Goal: Register for event/course

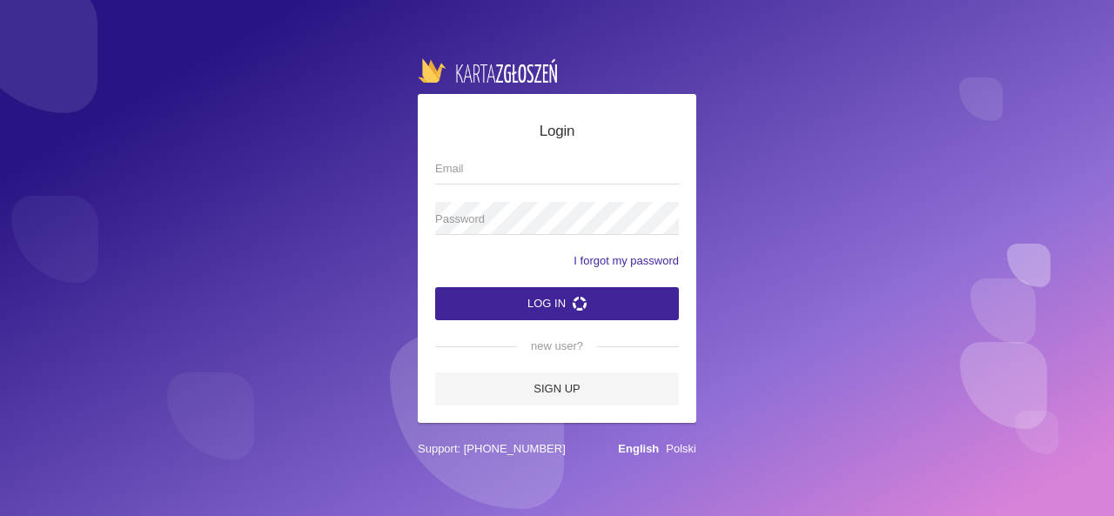
type input "[EMAIL_ADDRESS][DOMAIN_NAME]"
click at [553, 315] on button "Log in" at bounding box center [557, 303] width 244 height 33
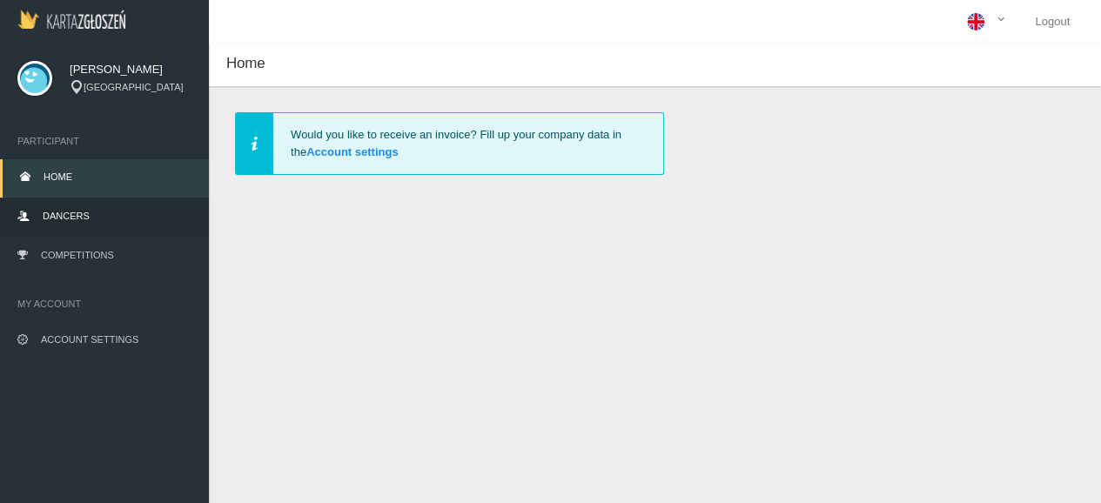
click at [103, 213] on link "Dancers" at bounding box center [104, 217] width 209 height 38
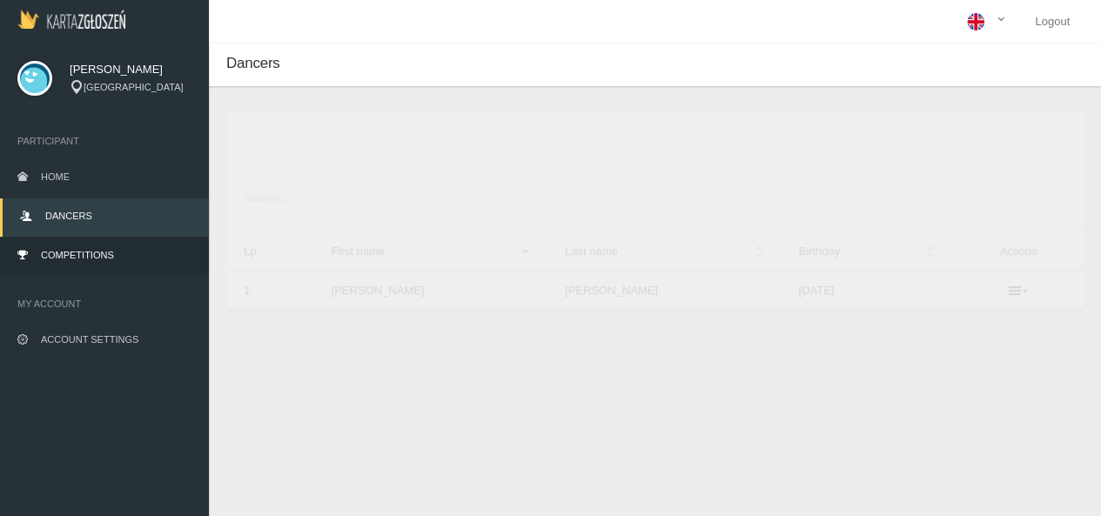
click at [98, 261] on link "Competitions" at bounding box center [104, 257] width 209 height 38
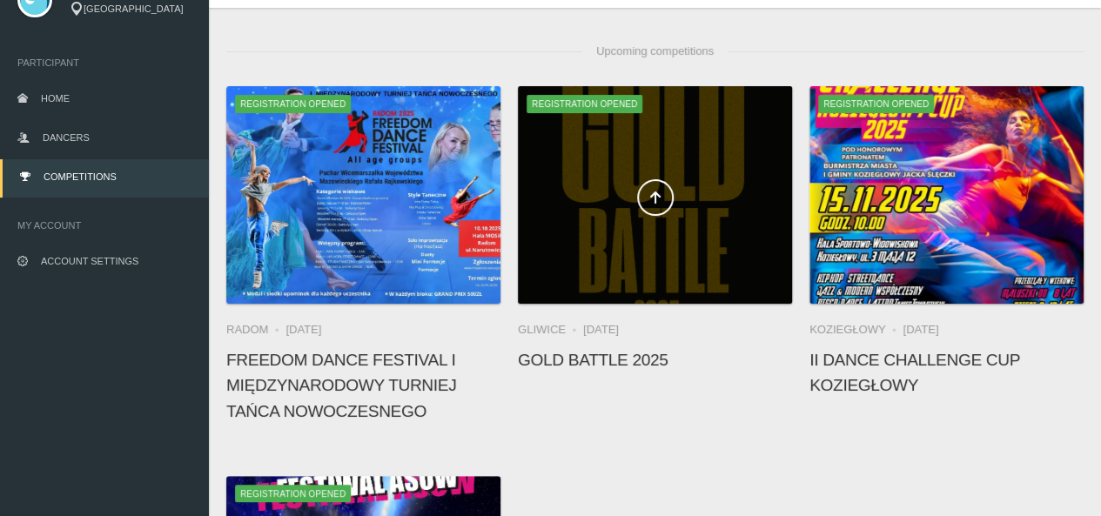
scroll to position [79, 0]
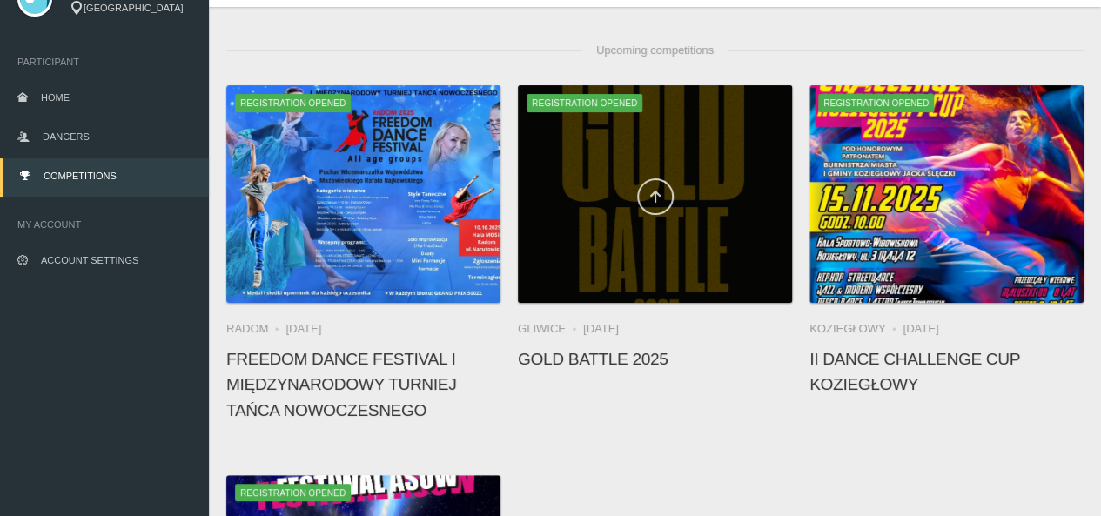
click at [653, 196] on icon at bounding box center [656, 197] width 14 height 14
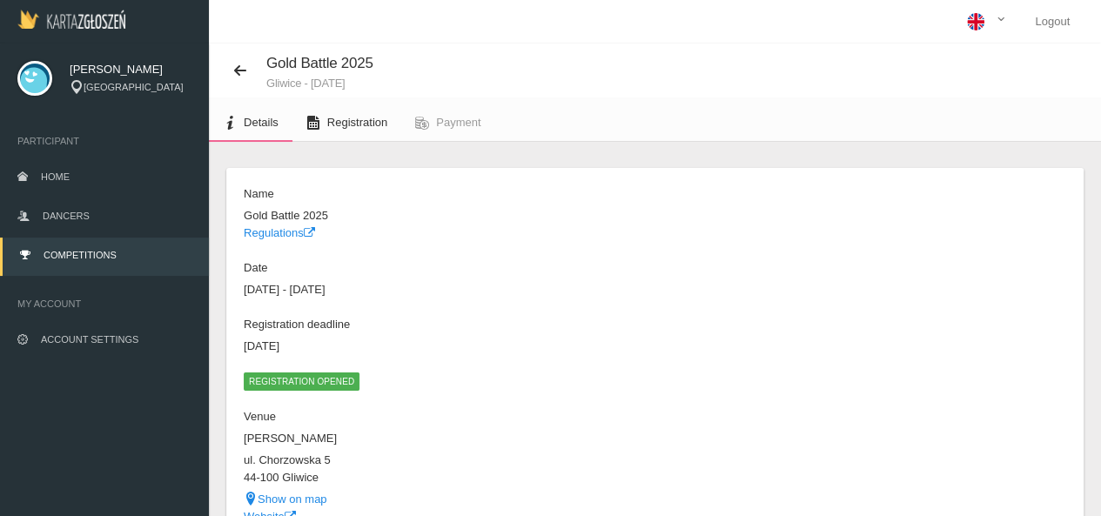
click at [347, 116] on span "Registration" at bounding box center [357, 122] width 60 height 13
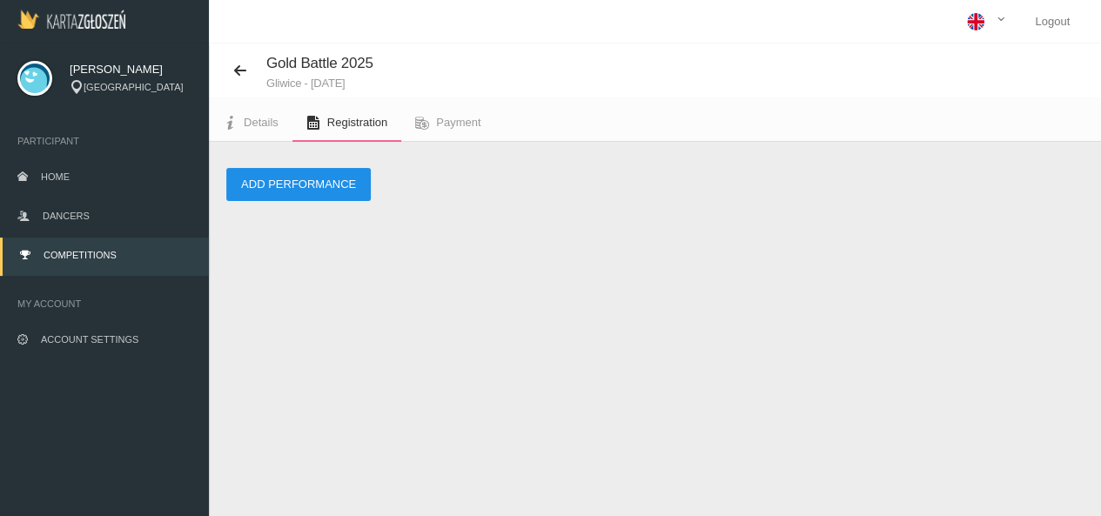
click at [336, 177] on button "Add performance" at bounding box center [298, 184] width 145 height 33
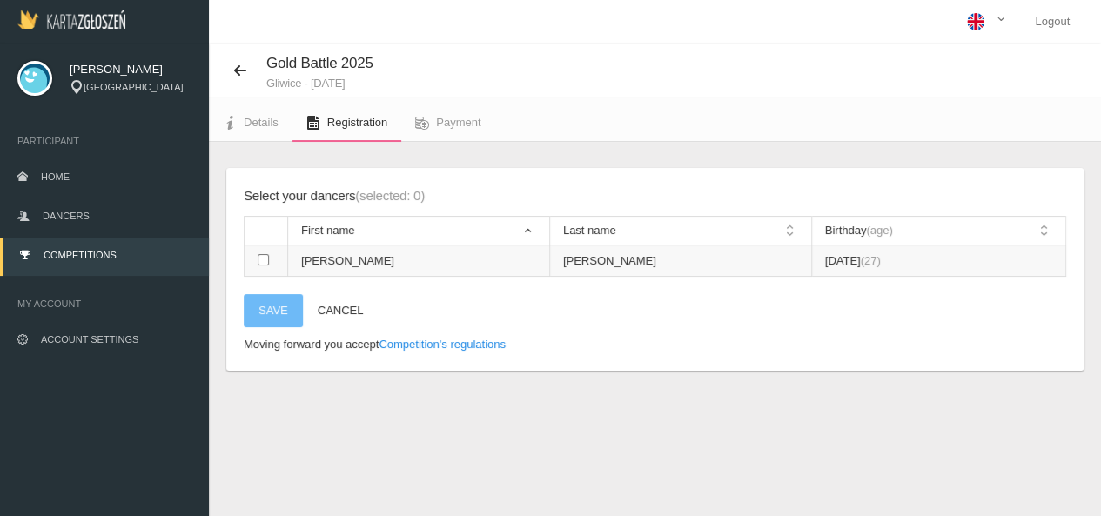
click at [270, 259] on td at bounding box center [267, 261] width 44 height 31
checkbox input "true"
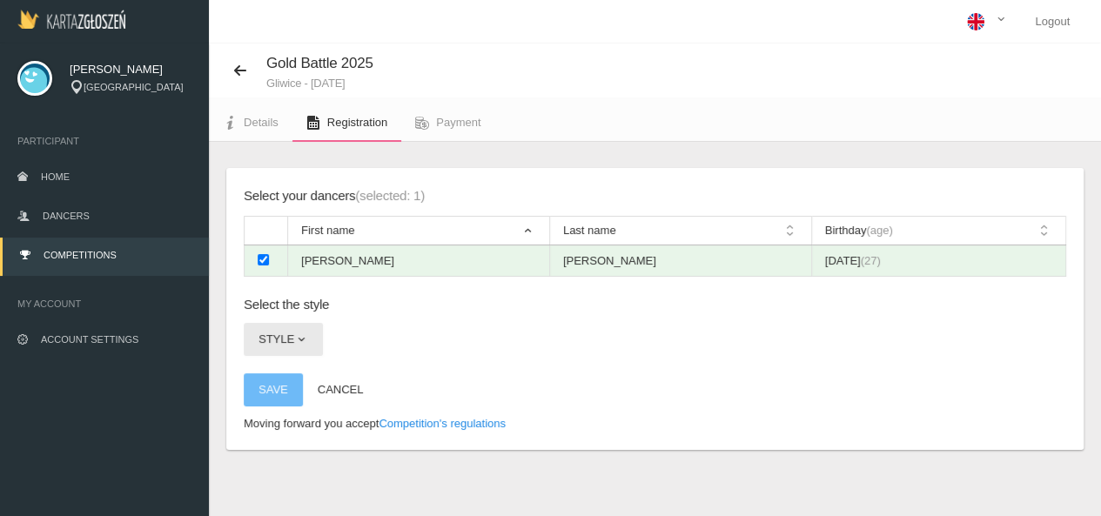
click at [296, 337] on span "button" at bounding box center [301, 340] width 14 height 14
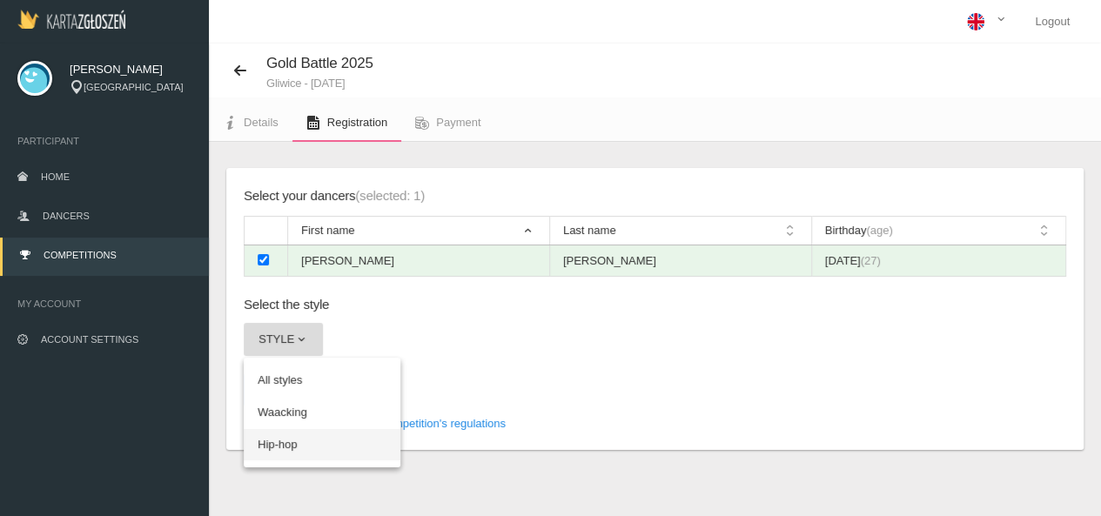
click at [282, 440] on link "Hip-hop" at bounding box center [322, 444] width 157 height 31
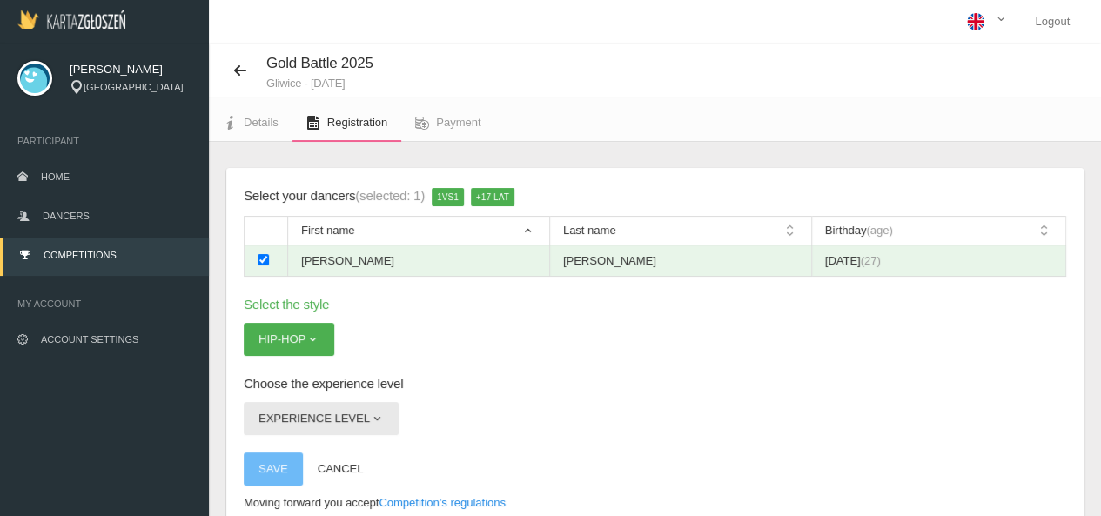
click at [312, 422] on button "Experience level" at bounding box center [321, 418] width 155 height 33
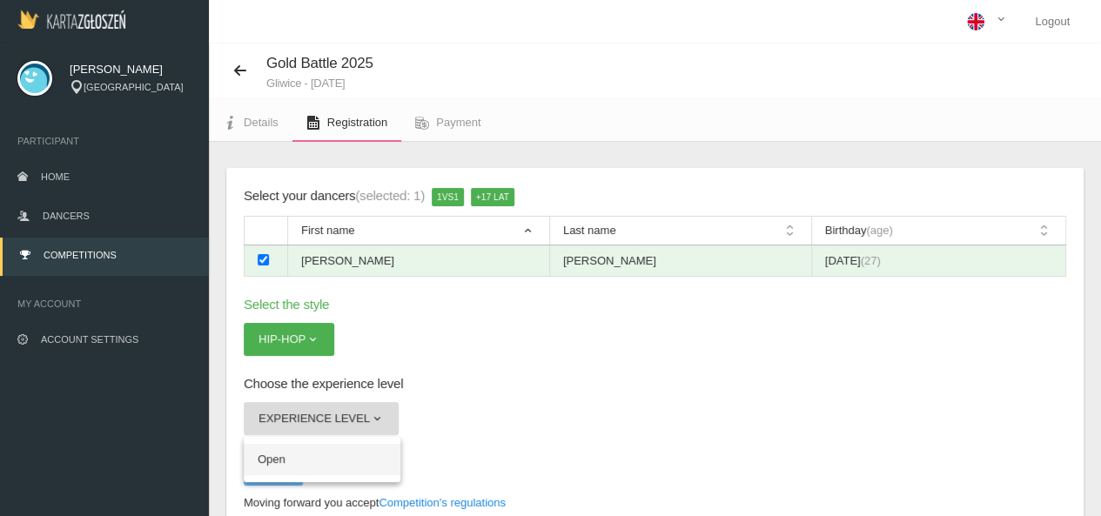
click at [329, 469] on link "Open" at bounding box center [322, 459] width 157 height 31
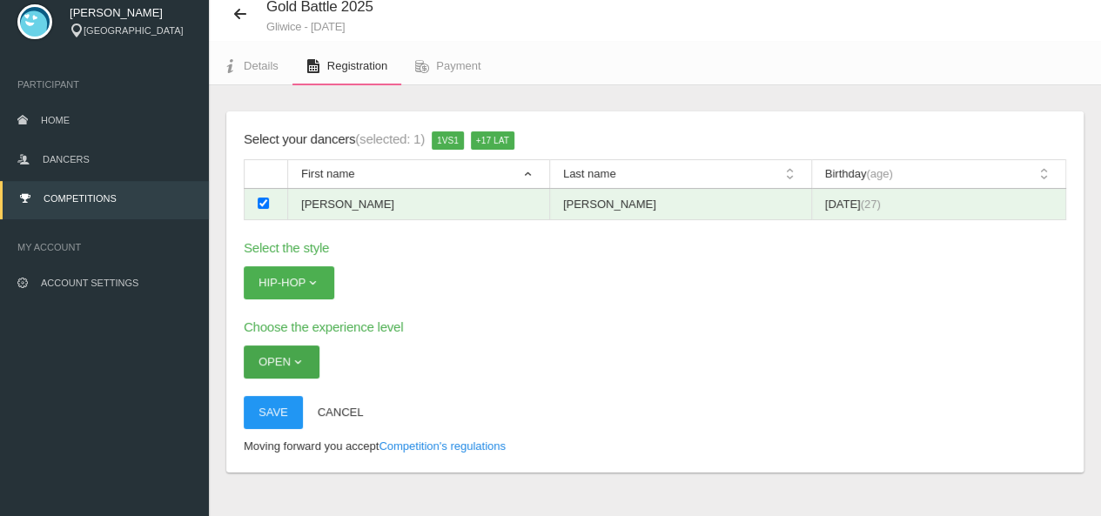
scroll to position [61, 0]
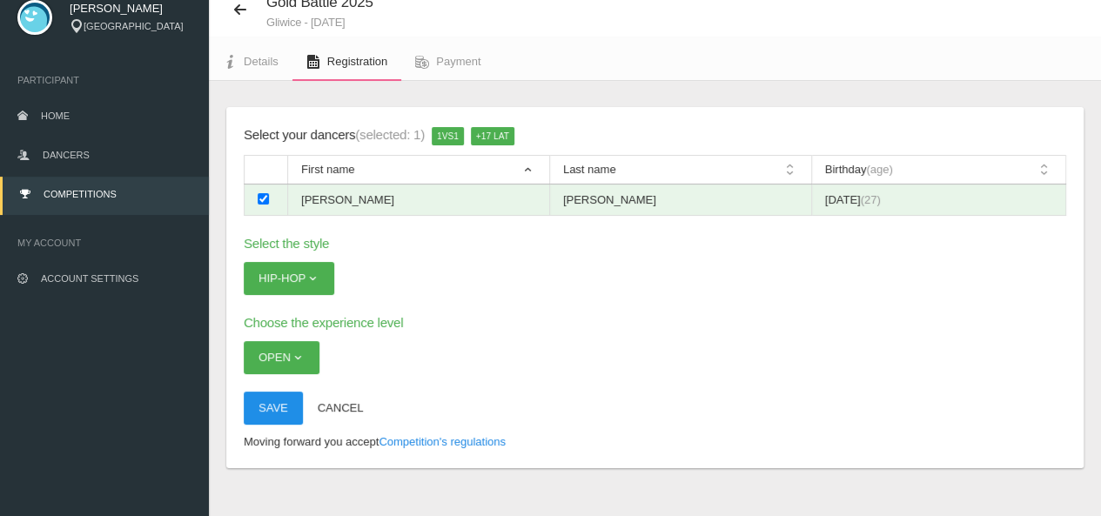
click at [281, 407] on button "Save" at bounding box center [273, 408] width 59 height 33
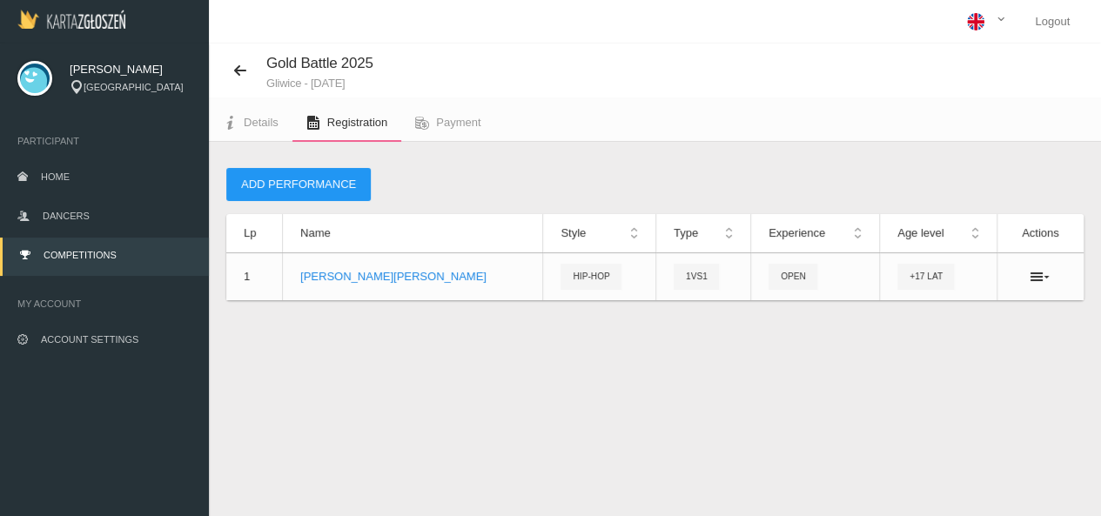
scroll to position [12, 0]
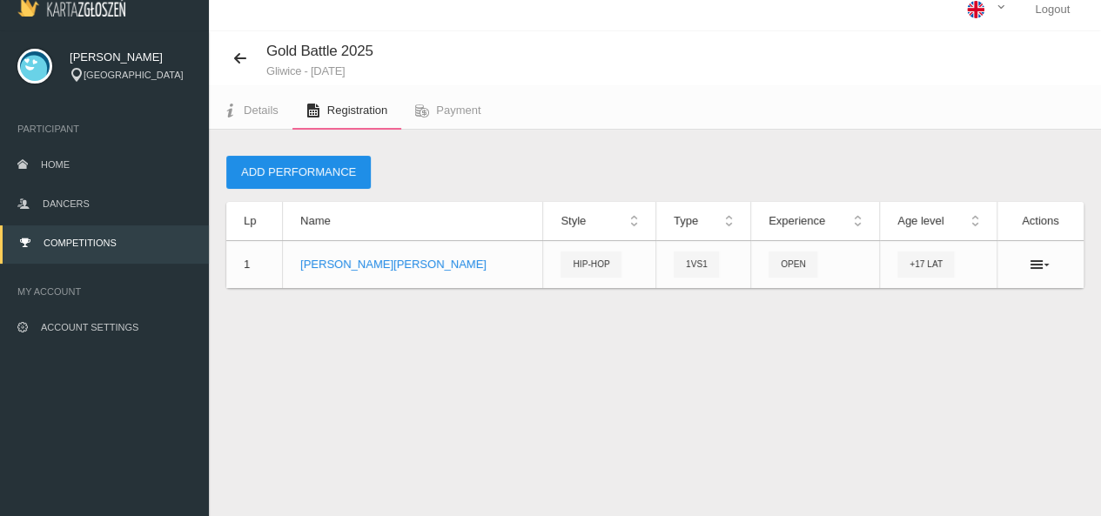
click at [327, 177] on button "Add performance" at bounding box center [298, 172] width 145 height 33
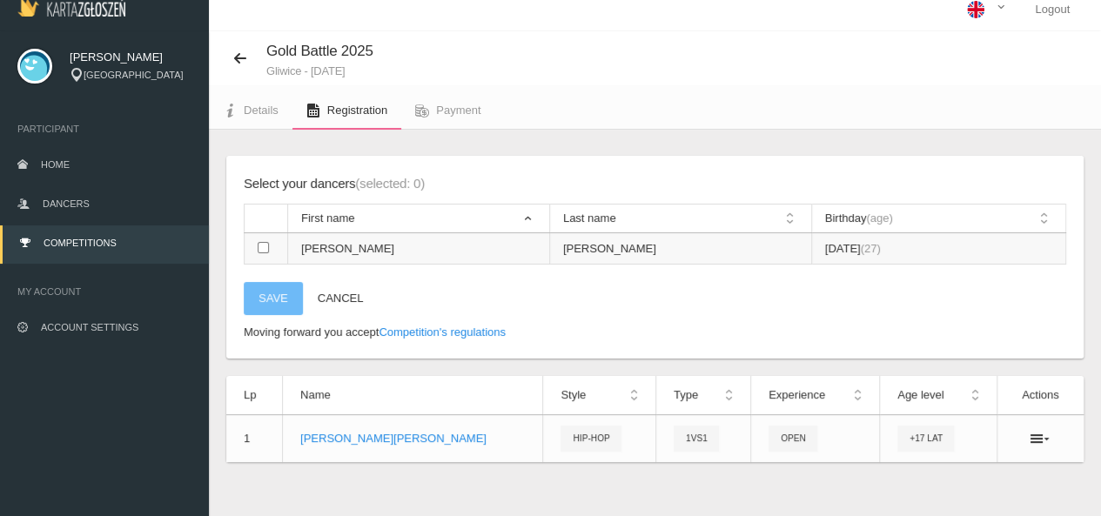
click at [260, 246] on input "checkbox" at bounding box center [263, 247] width 11 height 11
checkbox input "true"
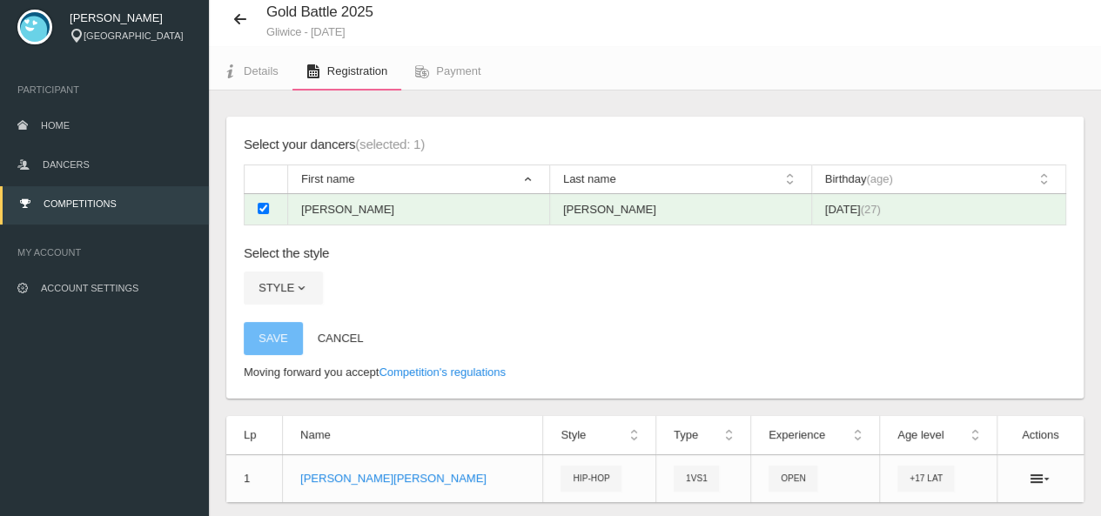
scroll to position [50, 0]
click at [284, 283] on button "Style" at bounding box center [283, 288] width 79 height 33
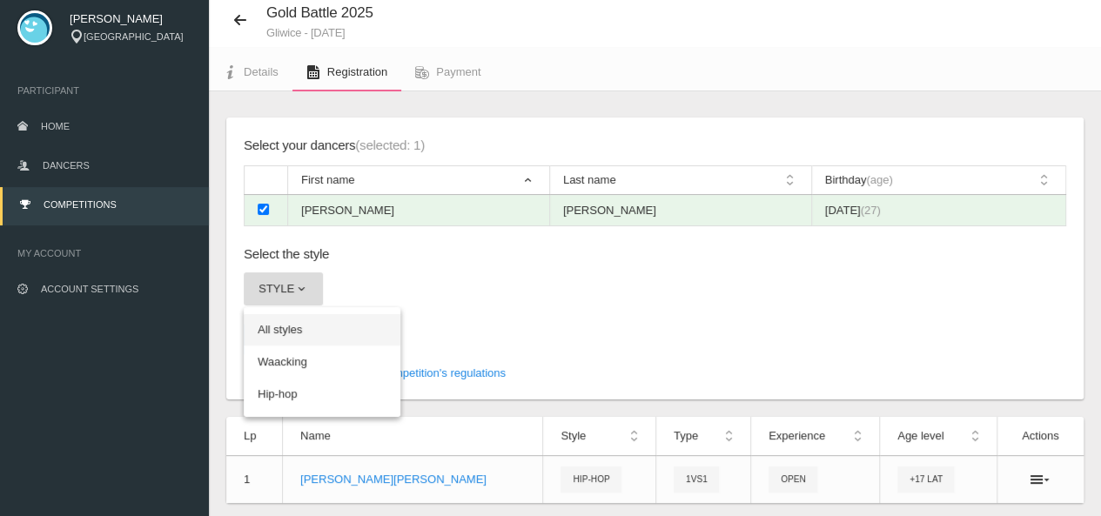
click at [294, 331] on link "All styles" at bounding box center [322, 329] width 157 height 31
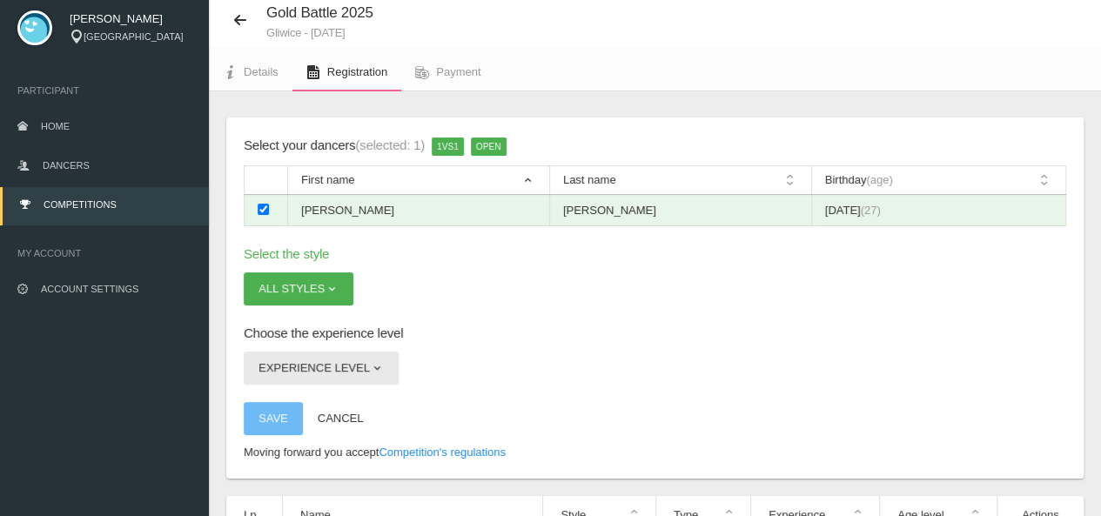
click at [292, 368] on button "Experience level" at bounding box center [321, 368] width 155 height 33
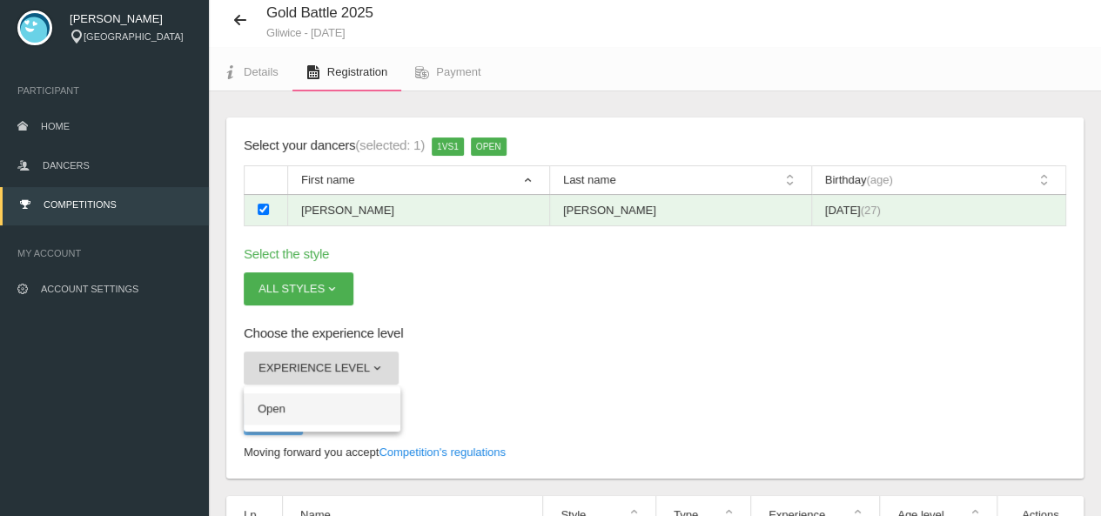
click at [313, 407] on link "Open" at bounding box center [322, 409] width 157 height 31
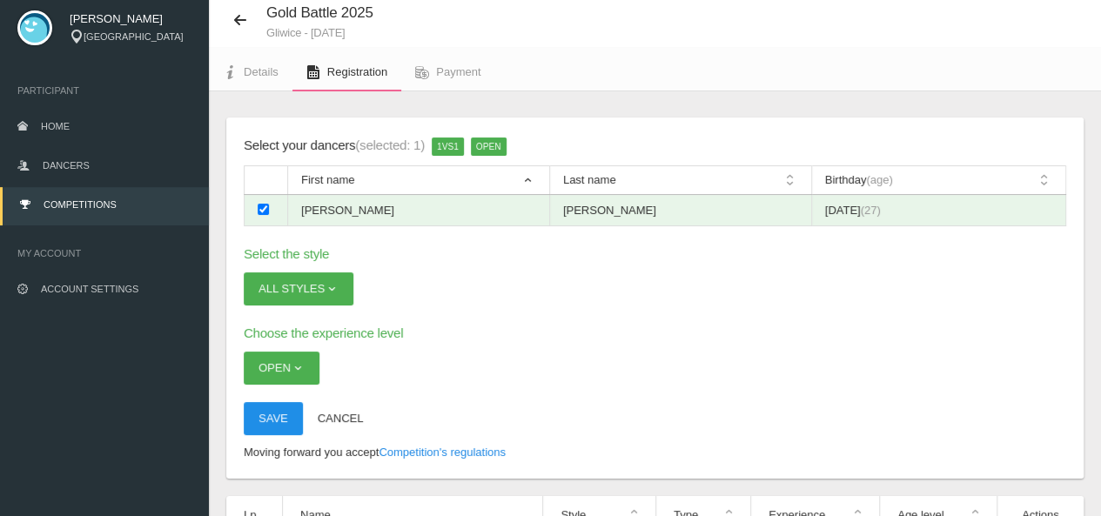
click at [261, 422] on button "Save" at bounding box center [273, 418] width 59 height 33
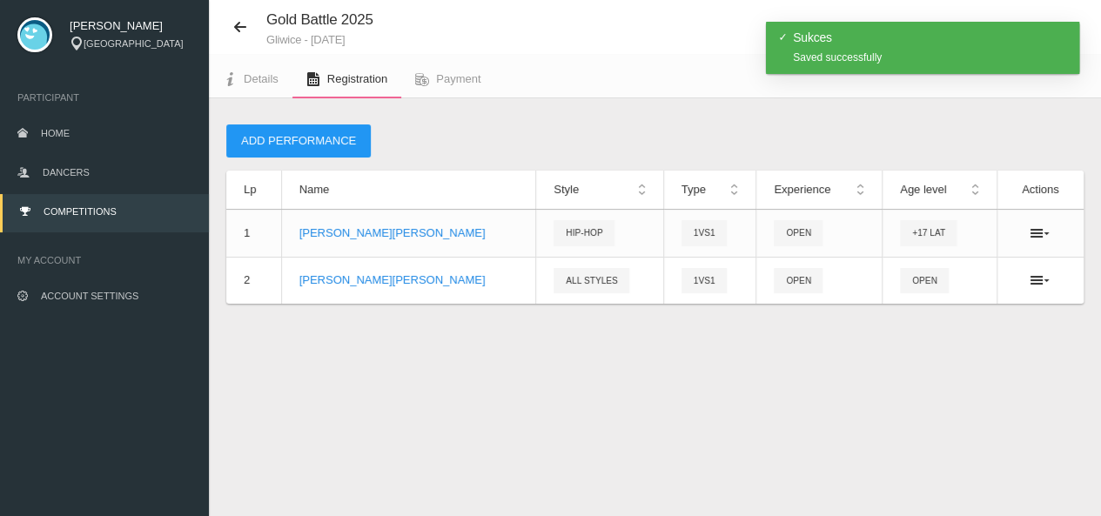
scroll to position [0, 0]
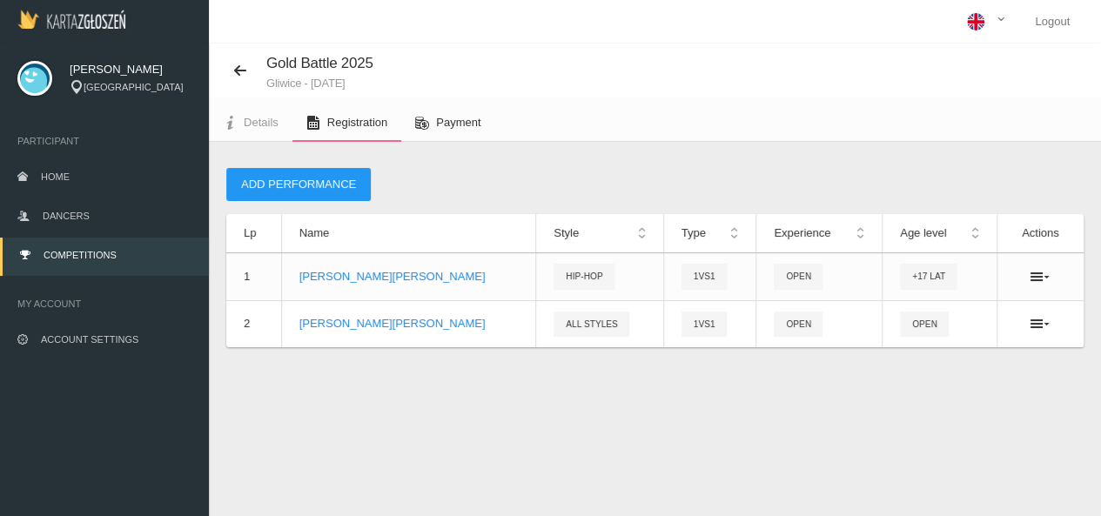
click at [447, 117] on span "Payment" at bounding box center [458, 122] width 44 height 13
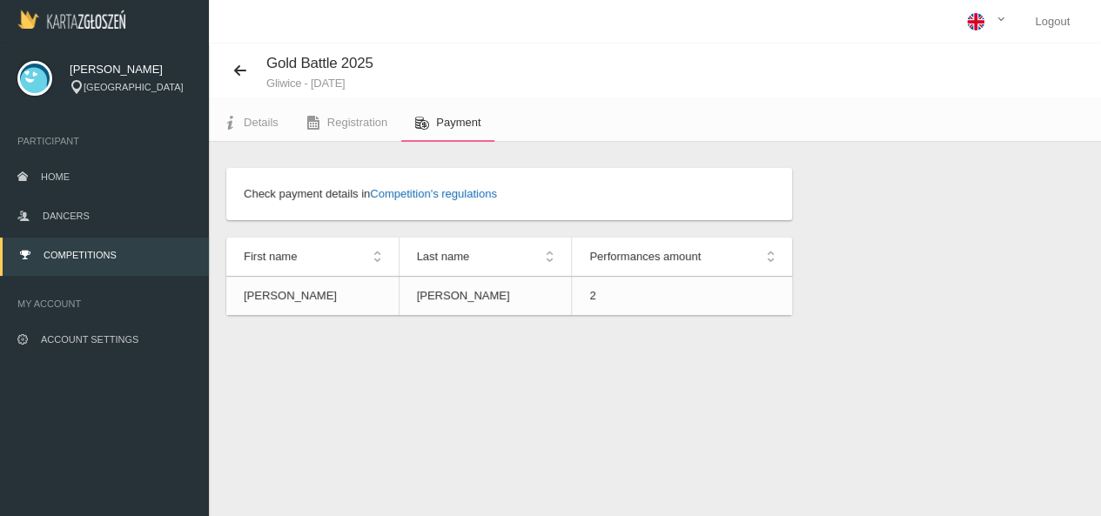
click at [421, 196] on link "Competition's regulations" at bounding box center [433, 193] width 127 height 13
click at [263, 116] on link "Details" at bounding box center [251, 123] width 84 height 38
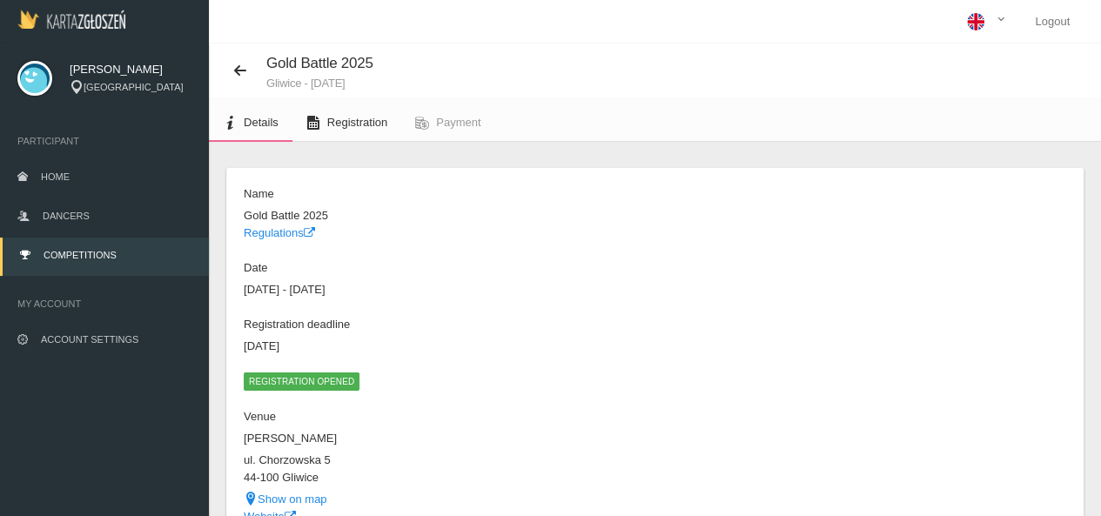
click at [359, 119] on span "Registration" at bounding box center [357, 122] width 60 height 13
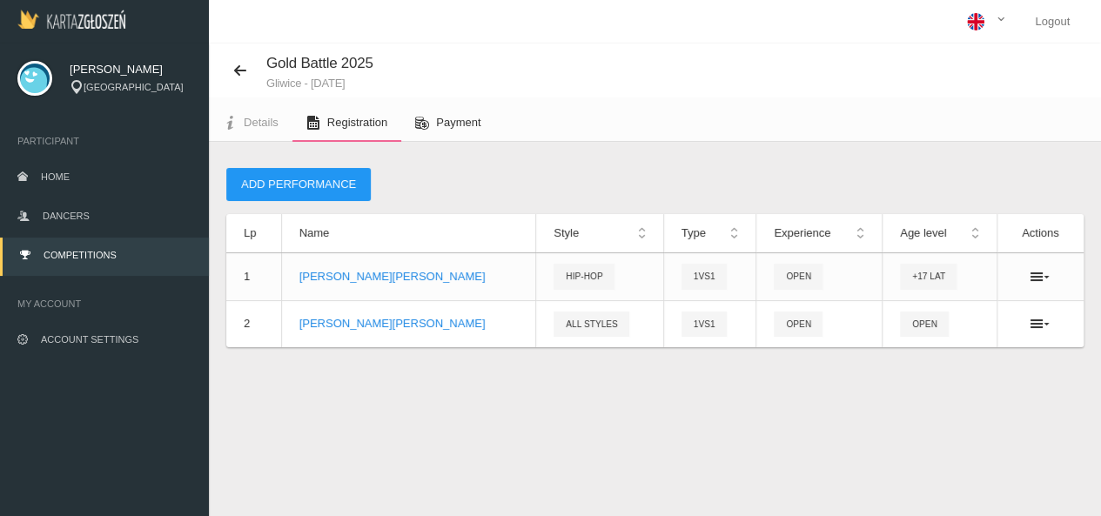
click at [446, 126] on span "Payment" at bounding box center [458, 122] width 44 height 13
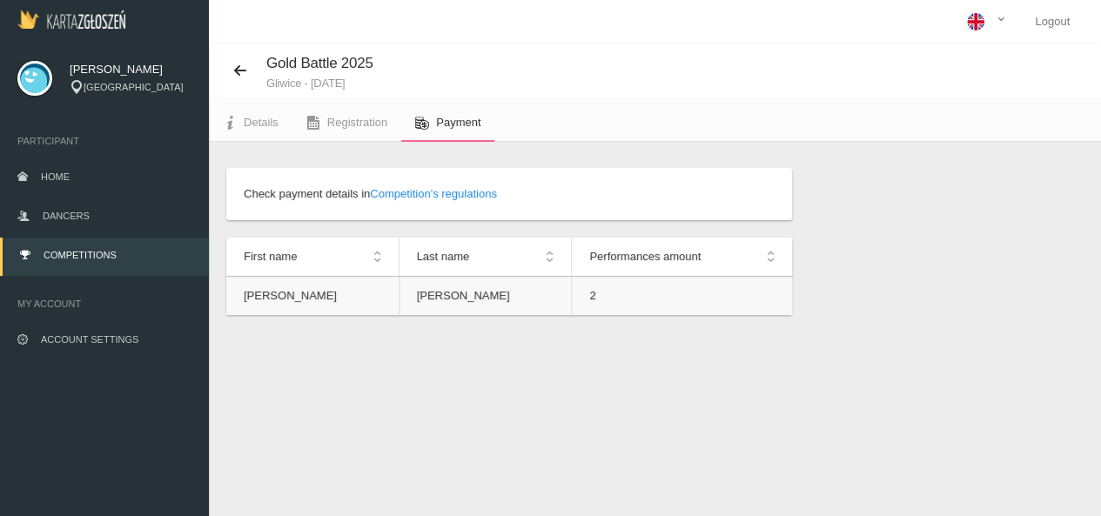
click at [529, 313] on td "[PERSON_NAME]" at bounding box center [485, 296] width 173 height 39
click at [615, 306] on td "2" at bounding box center [682, 296] width 220 height 39
click at [259, 128] on span "Details" at bounding box center [261, 122] width 35 height 13
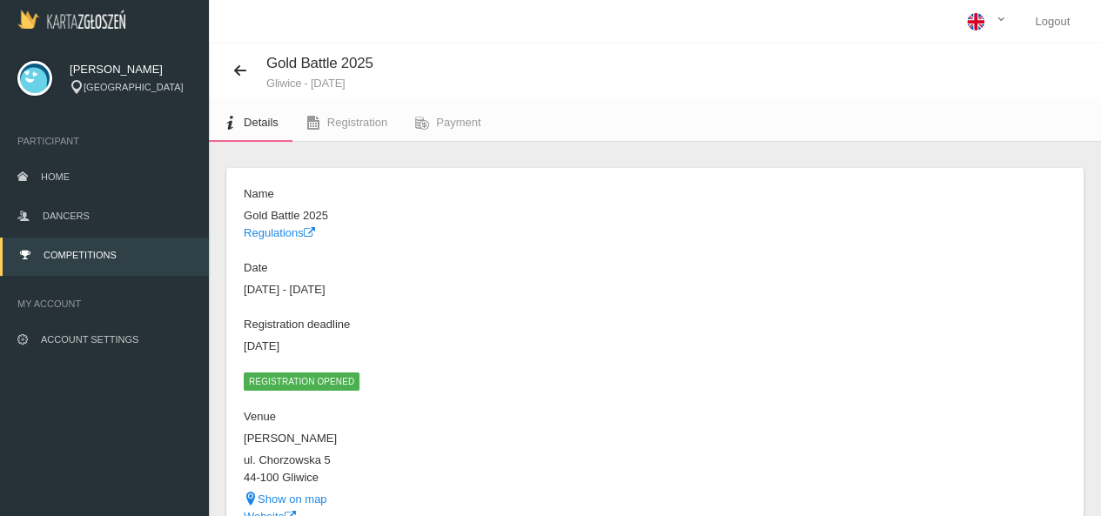
scroll to position [96, 0]
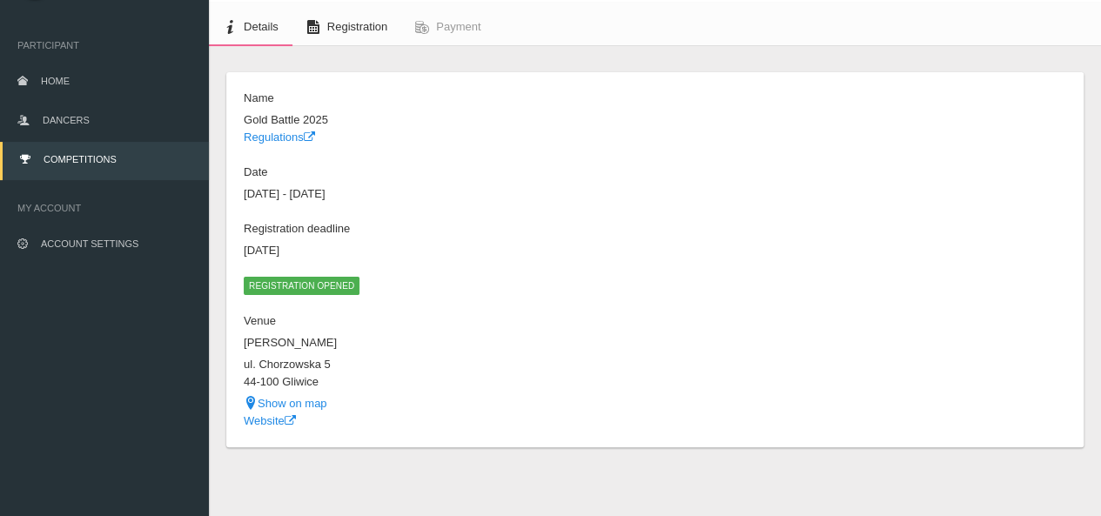
click at [324, 28] on link "Registration" at bounding box center [347, 27] width 109 height 38
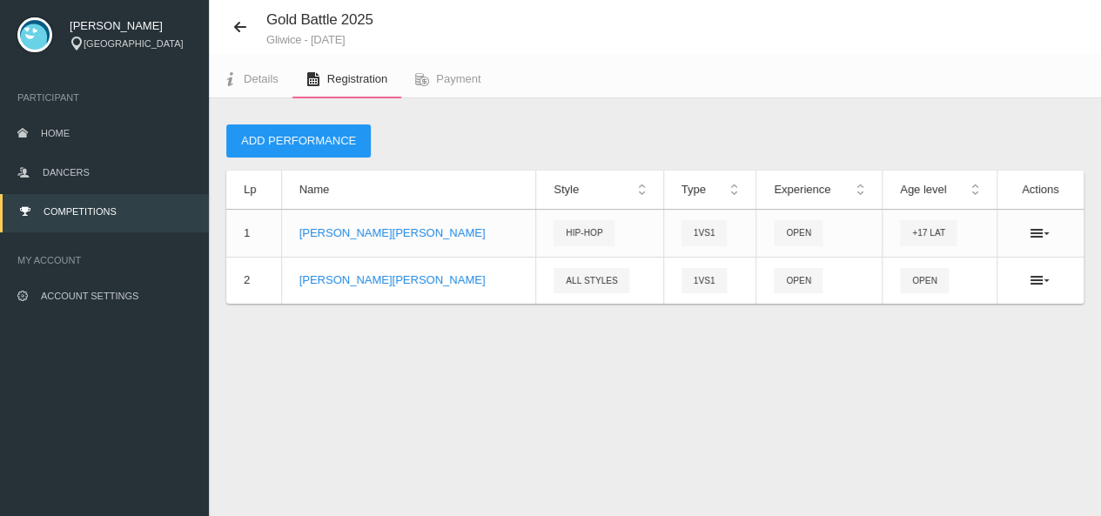
click at [570, 471] on div "Gold Battle 2025 [GEOGRAPHIC_DATA] - [DATE] Details Registration Payment Add pe…" at bounding box center [655, 258] width 892 height 516
click at [1045, 235] on icon at bounding box center [1040, 233] width 19 height 14
click at [1047, 283] on icon at bounding box center [1040, 280] width 19 height 14
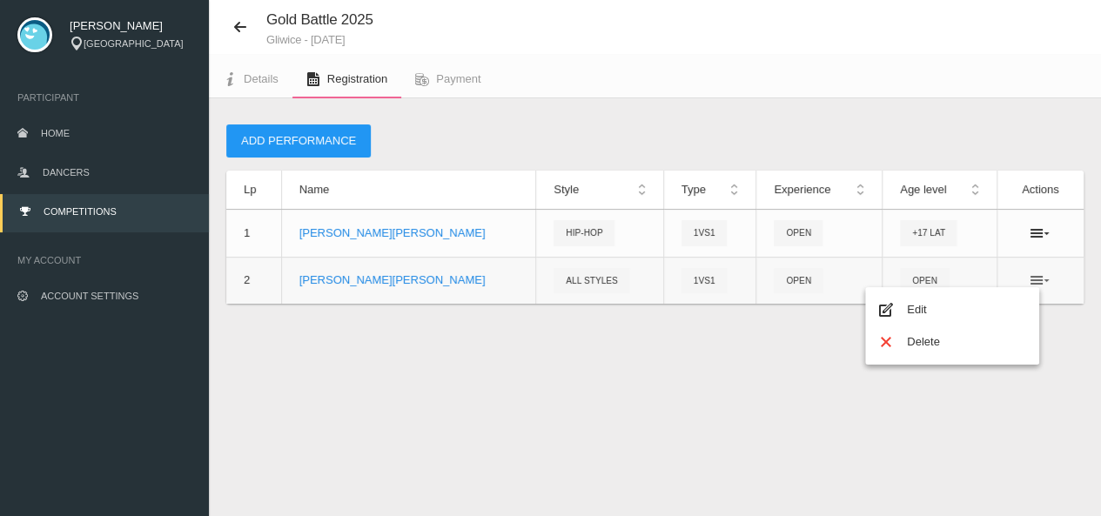
click at [1047, 283] on icon at bounding box center [1040, 280] width 19 height 14
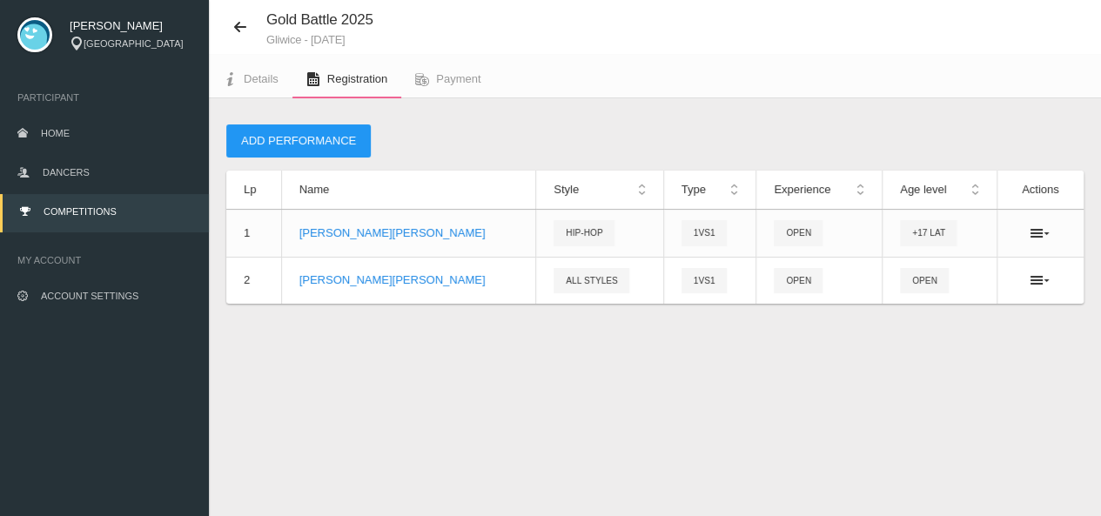
click at [1015, 378] on div "Gold Battle 2025 [GEOGRAPHIC_DATA] - [DATE] Details Registration Payment Add pe…" at bounding box center [655, 258] width 892 height 516
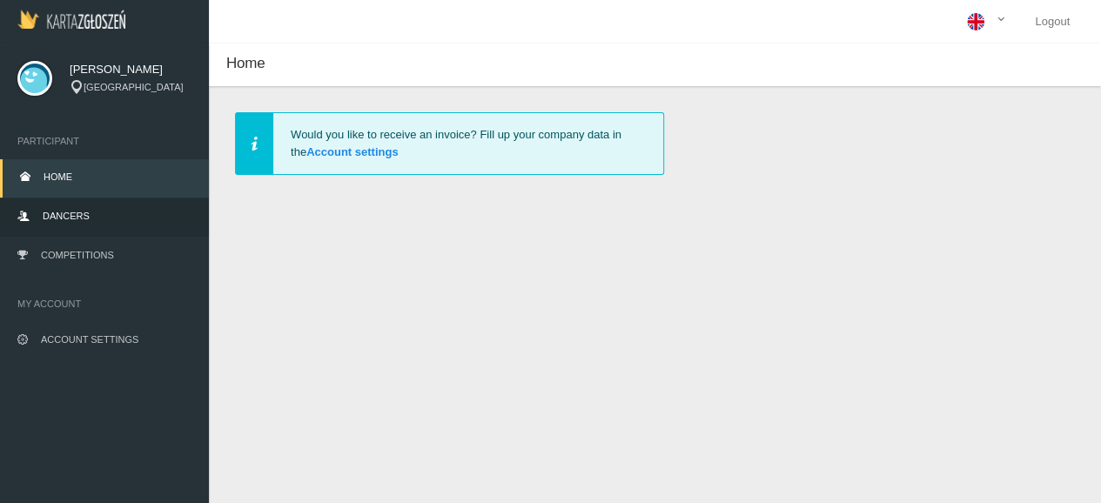
click at [91, 203] on link "Dancers" at bounding box center [104, 217] width 209 height 38
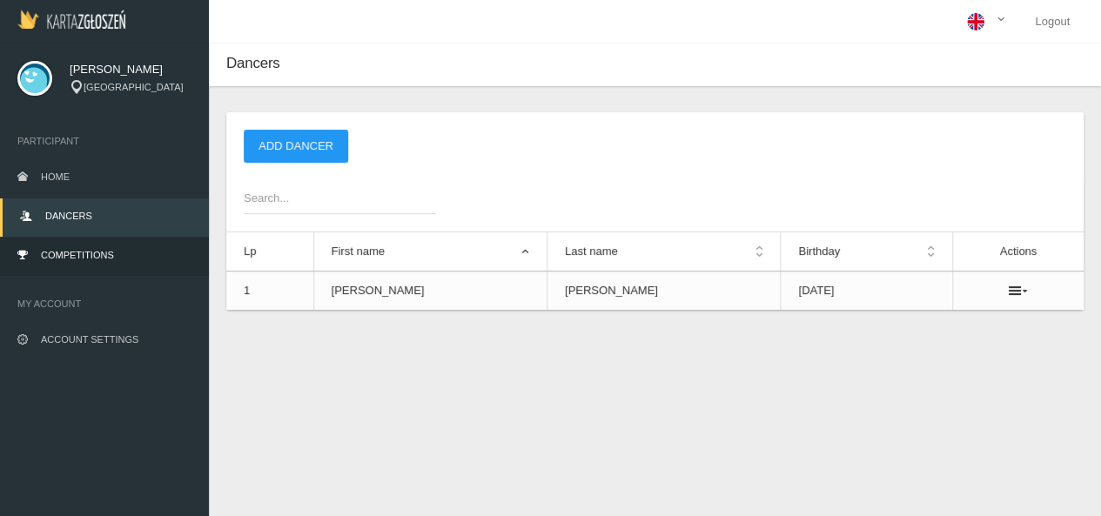
click at [128, 260] on link "Competitions" at bounding box center [104, 257] width 209 height 38
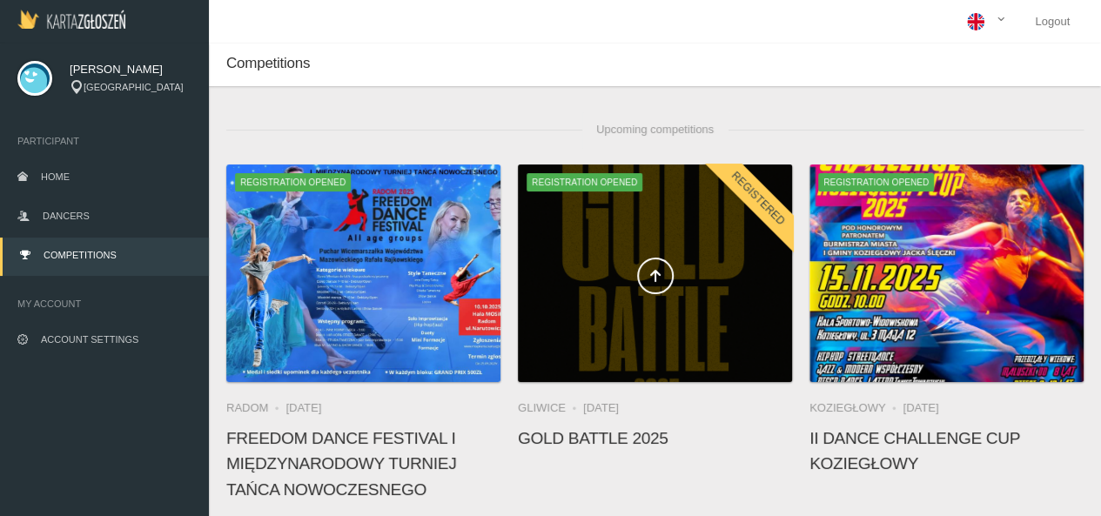
click at [592, 335] on div at bounding box center [655, 274] width 274 height 218
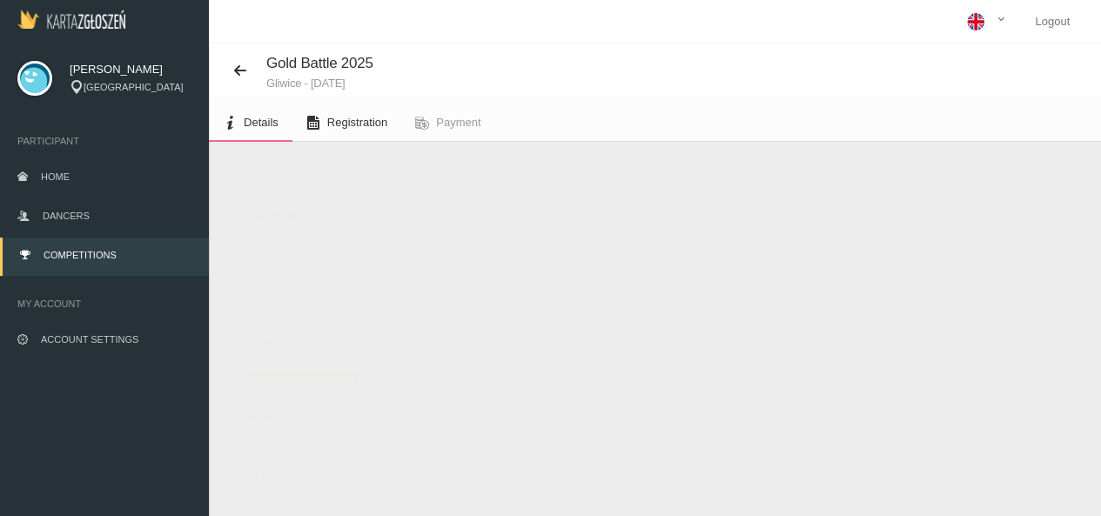
click at [313, 121] on icon at bounding box center [313, 123] width 14 height 14
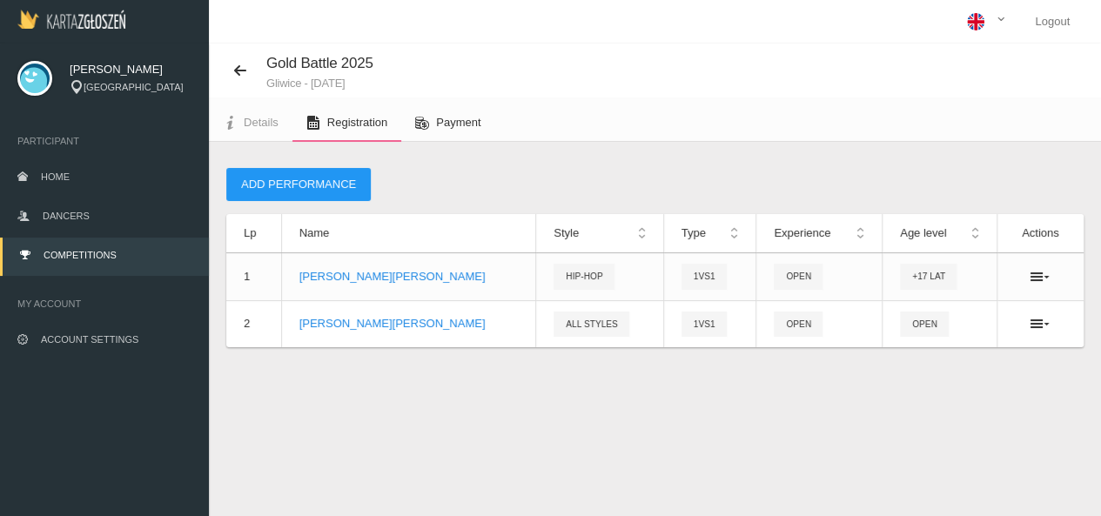
click at [444, 130] on link "Payment" at bounding box center [447, 123] width 93 height 38
